Goal: Information Seeking & Learning: Check status

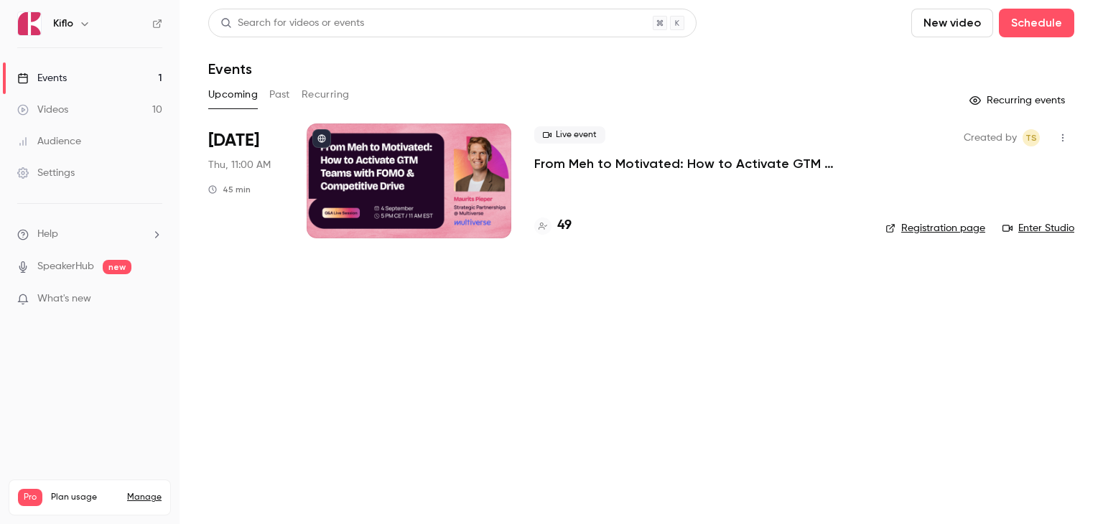
click at [549, 165] on p "From Meh to Motivated: How to Activate GTM Teams with FOMO & Competitive Drive" at bounding box center [698, 163] width 328 height 17
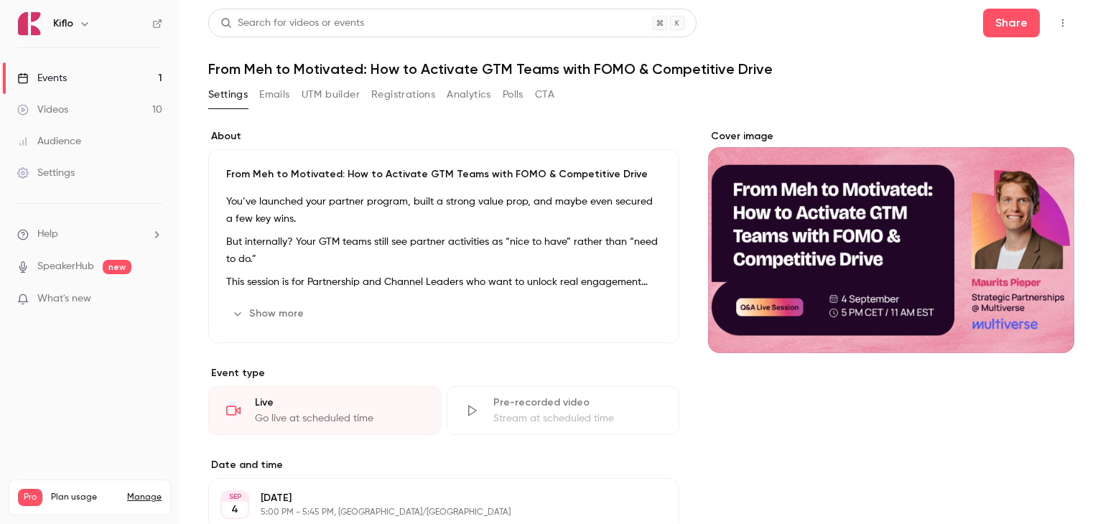
click at [378, 92] on button "Registrations" at bounding box center [403, 94] width 64 height 23
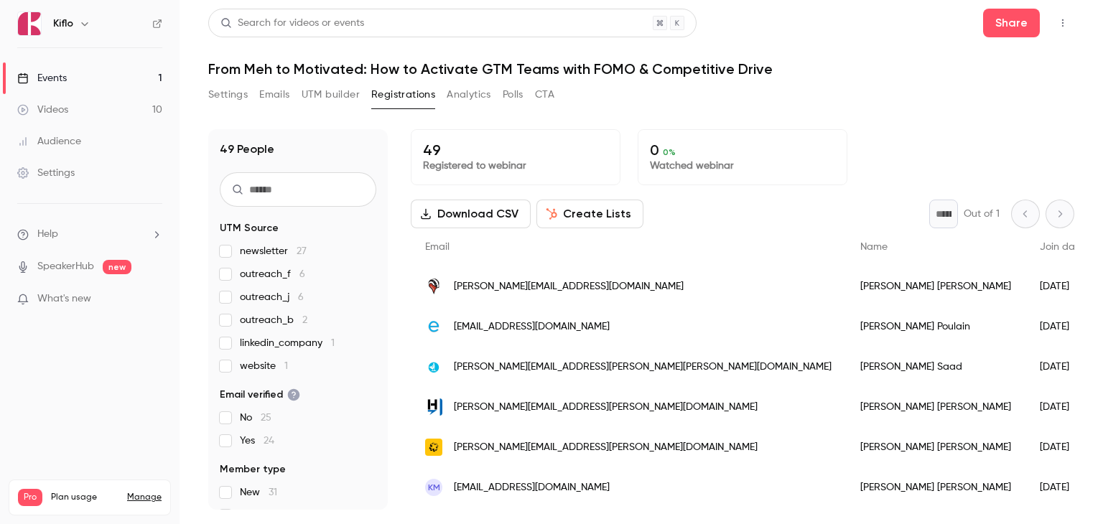
click at [266, 110] on div "Settings Emails UTM builder Registrations Analytics Polls CTA" at bounding box center [381, 97] width 346 height 29
click at [285, 113] on div "49 People UTM Source newsletter 27 outreach_f 6 outreach_j 6 outreach_b 2 linke…" at bounding box center [641, 311] width 866 height 398
click at [280, 118] on div "49 People UTM Source newsletter 27 outreach_f 6 outreach_j 6 outreach_b 2 linke…" at bounding box center [641, 311] width 866 height 398
click at [552, 114] on div "49 People UTM Source newsletter 27 outreach_f 6 outreach_j 6 outreach_b 2 linke…" at bounding box center [641, 311] width 866 height 398
